Goal: Check status: Check status

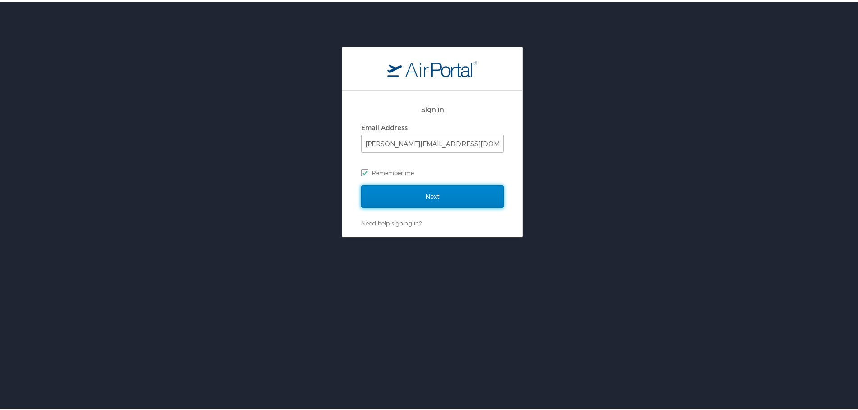
click at [445, 190] on input "Next" at bounding box center [432, 195] width 142 height 23
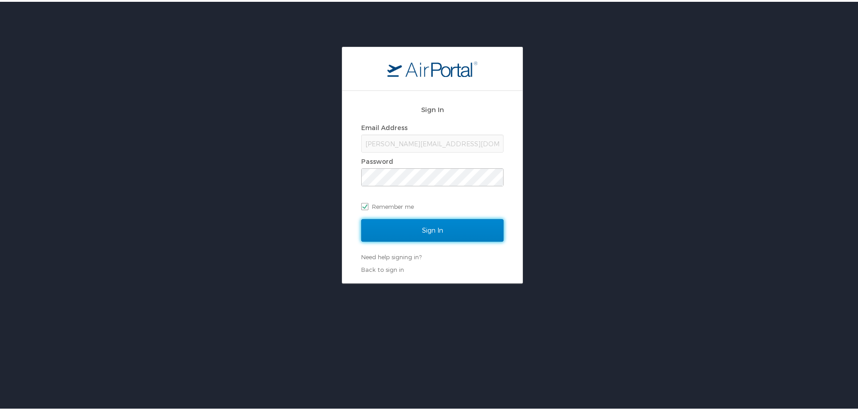
click at [414, 222] on input "Sign In" at bounding box center [432, 229] width 142 height 23
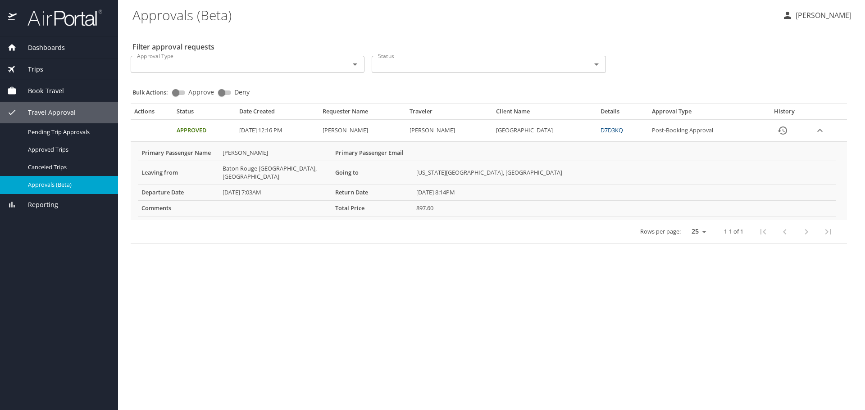
click at [47, 47] on span "Dashboards" at bounding box center [41, 48] width 48 height 10
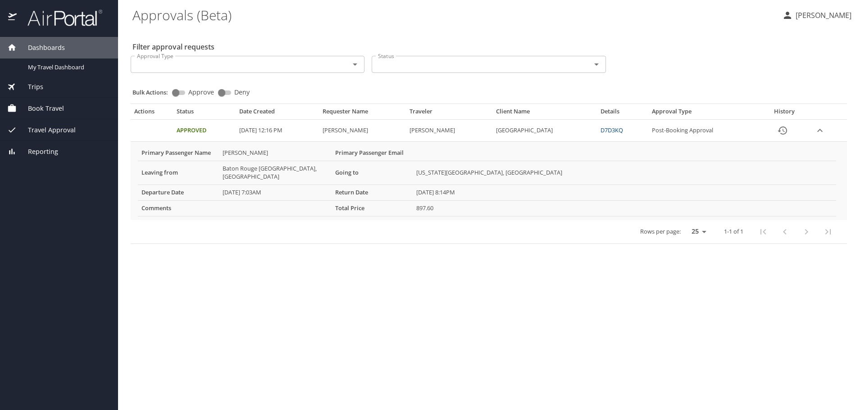
click at [46, 132] on span "Travel Approval" at bounding box center [46, 130] width 59 height 10
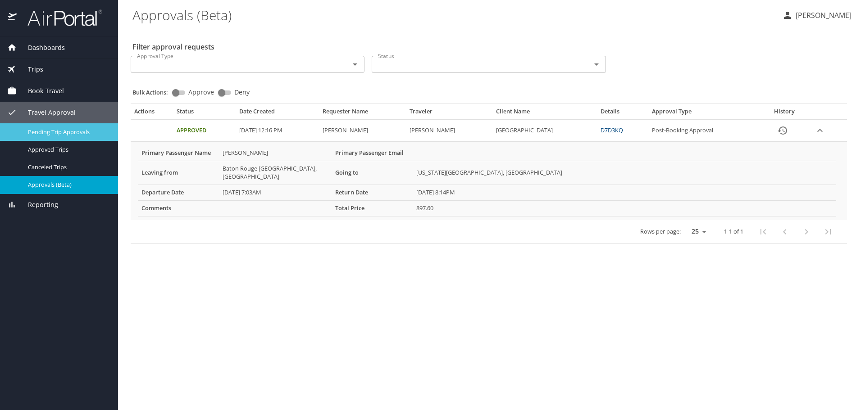
click at [58, 135] on span "Pending Trip Approvals" at bounding box center [67, 132] width 79 height 9
